Goal: Task Accomplishment & Management: Use online tool/utility

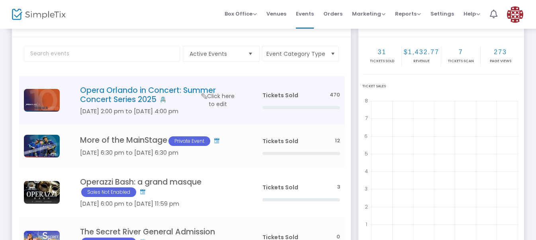
scroll to position [36, 0]
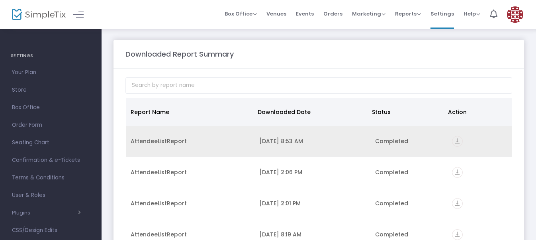
click at [458, 141] on icon "vertical_align_bottom" at bounding box center [457, 141] width 11 height 11
